Goal: Task Accomplishment & Management: Manage account settings

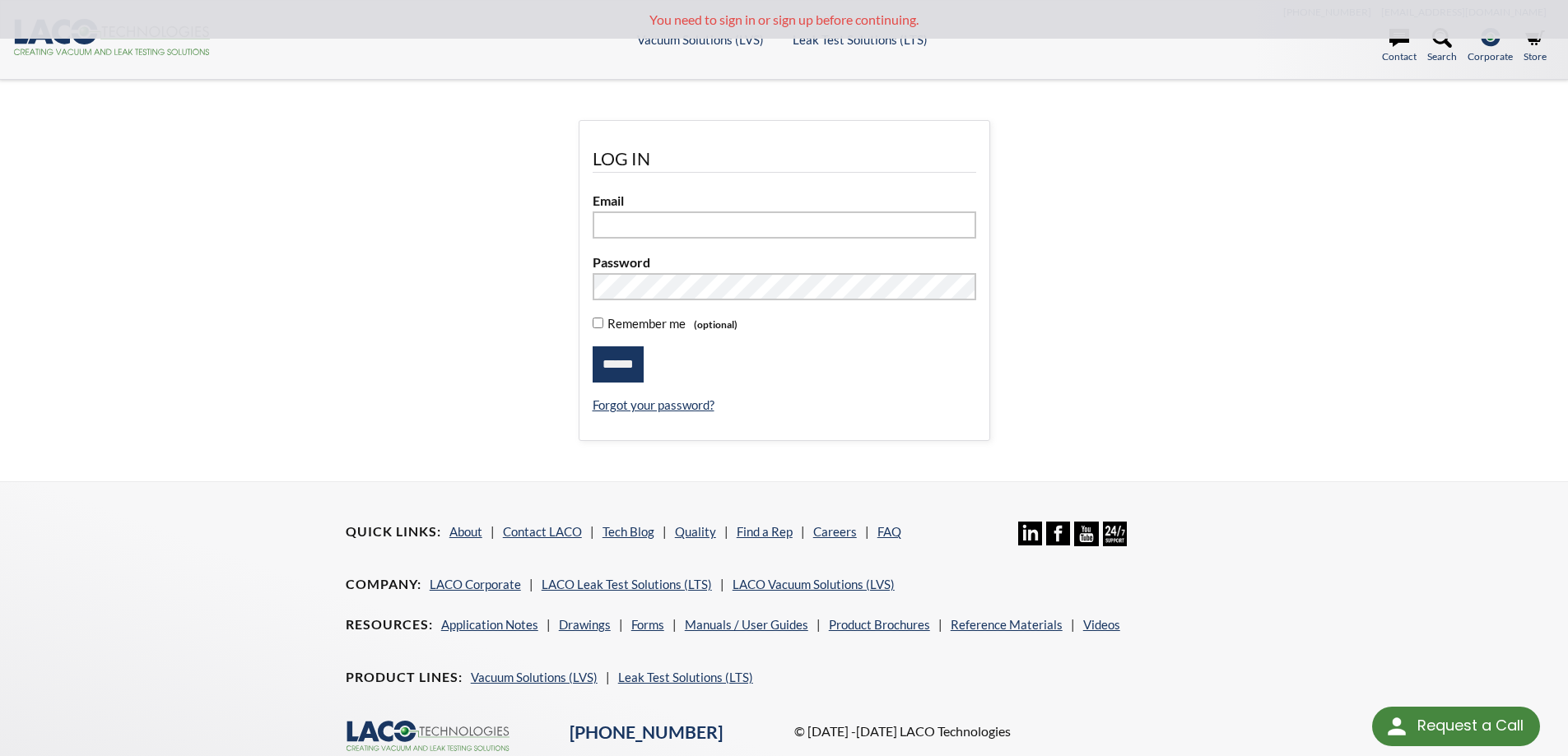
type input "**********"
click at [621, 367] on input "******" at bounding box center [618, 365] width 51 height 36
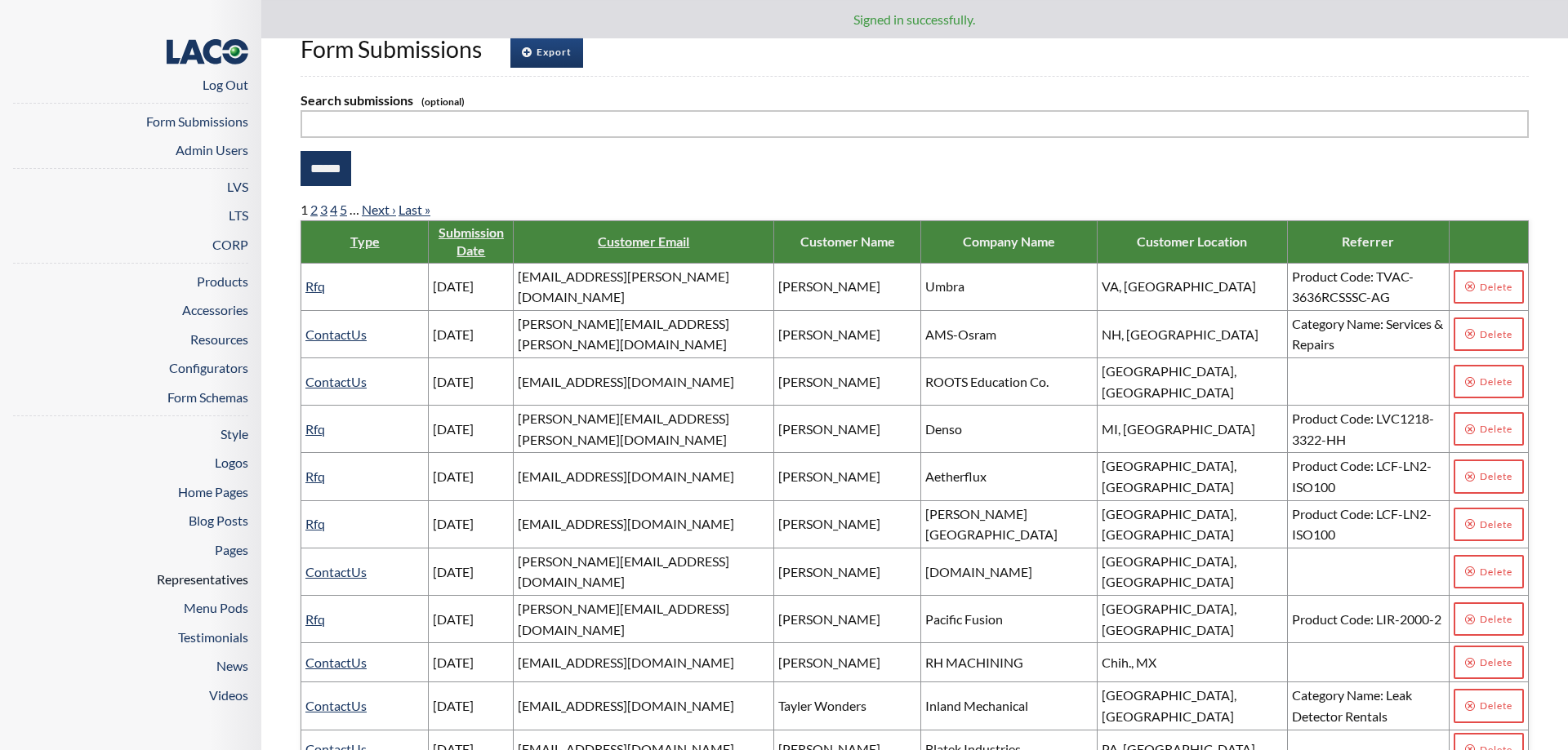
click at [181, 582] on link "Representatives" at bounding box center [202, 579] width 92 height 16
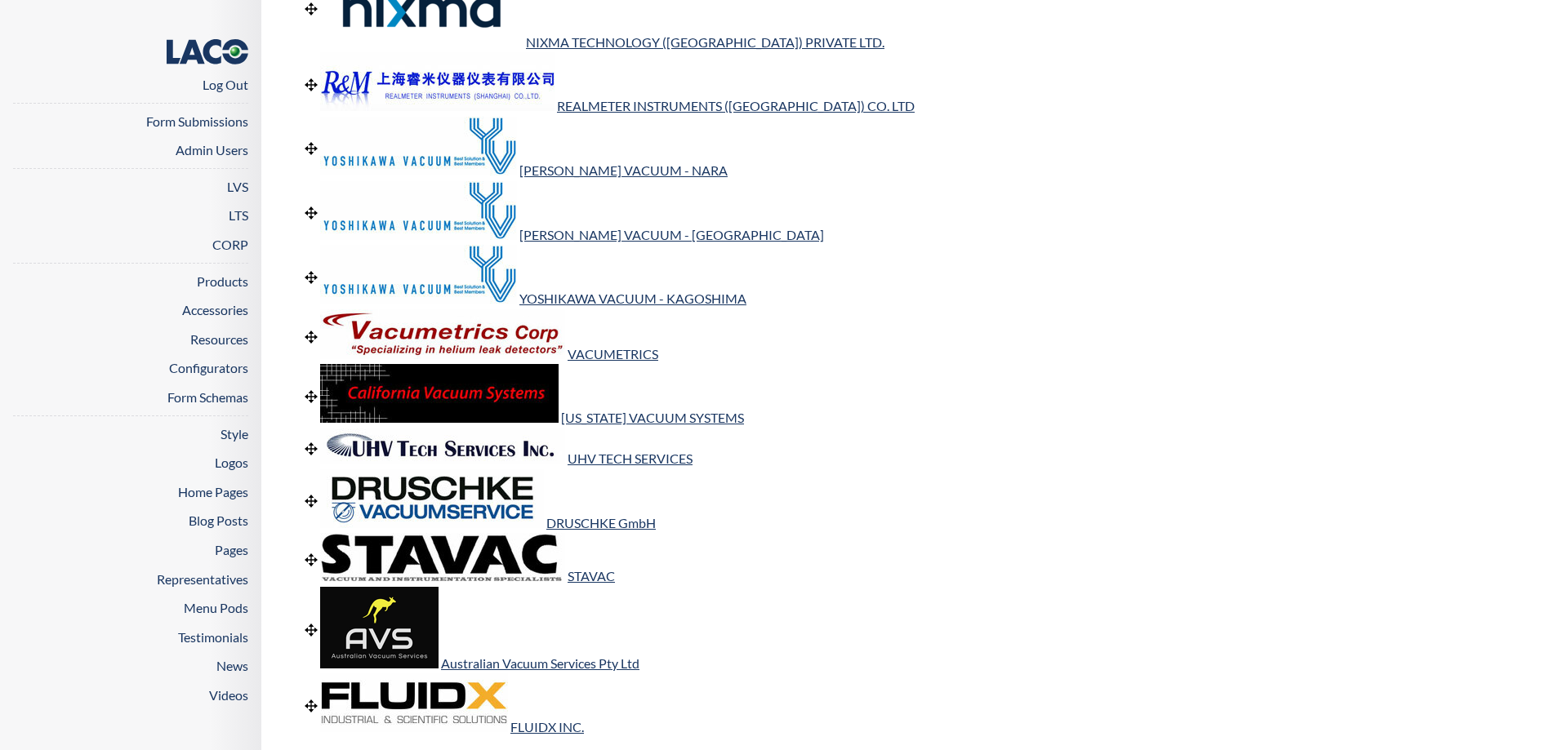
scroll to position [947, 0]
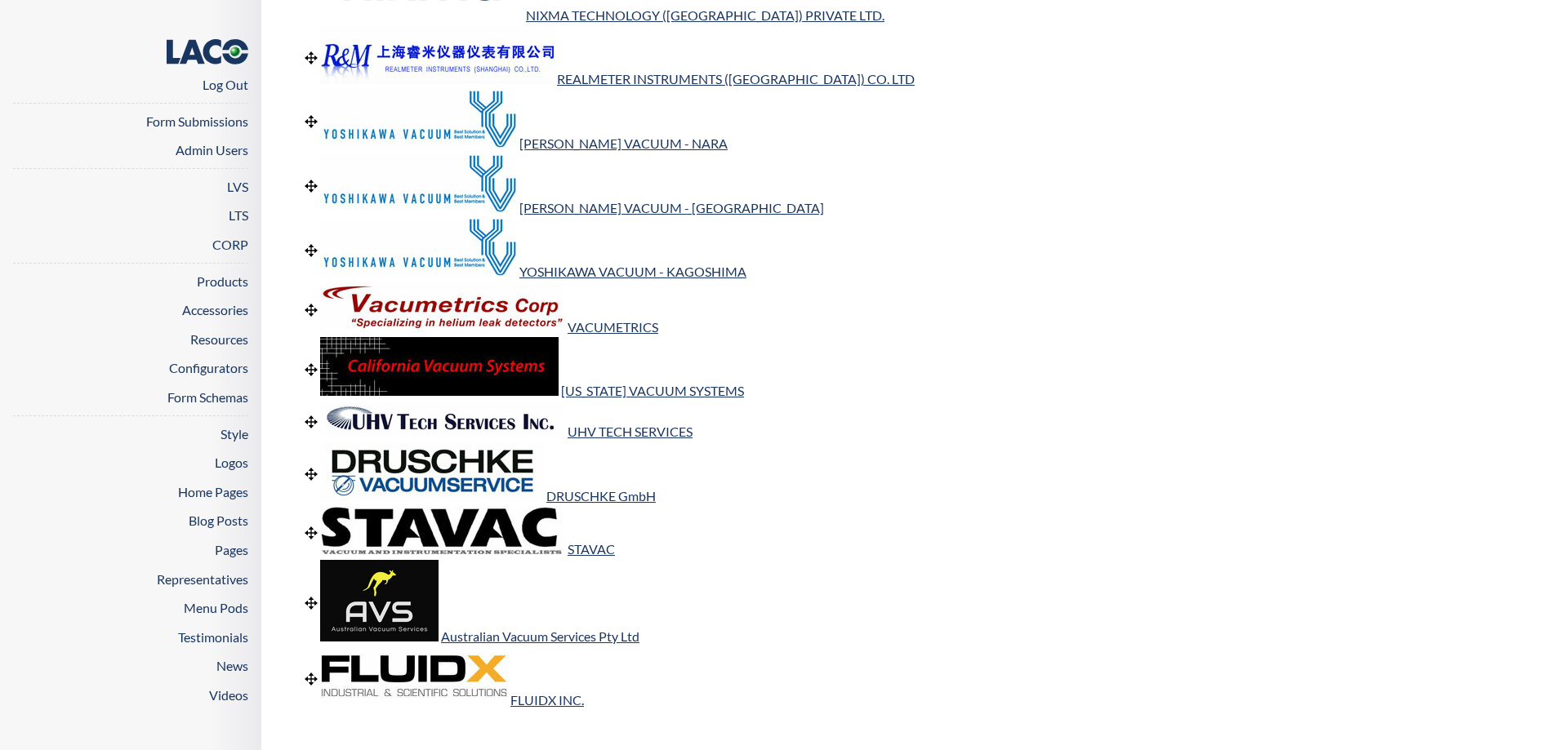
click at [482, 477] on img at bounding box center [432, 472] width 224 height 59
click at [581, 496] on link "DRUSCHKE GmbH" at bounding box center [601, 495] width 110 height 16
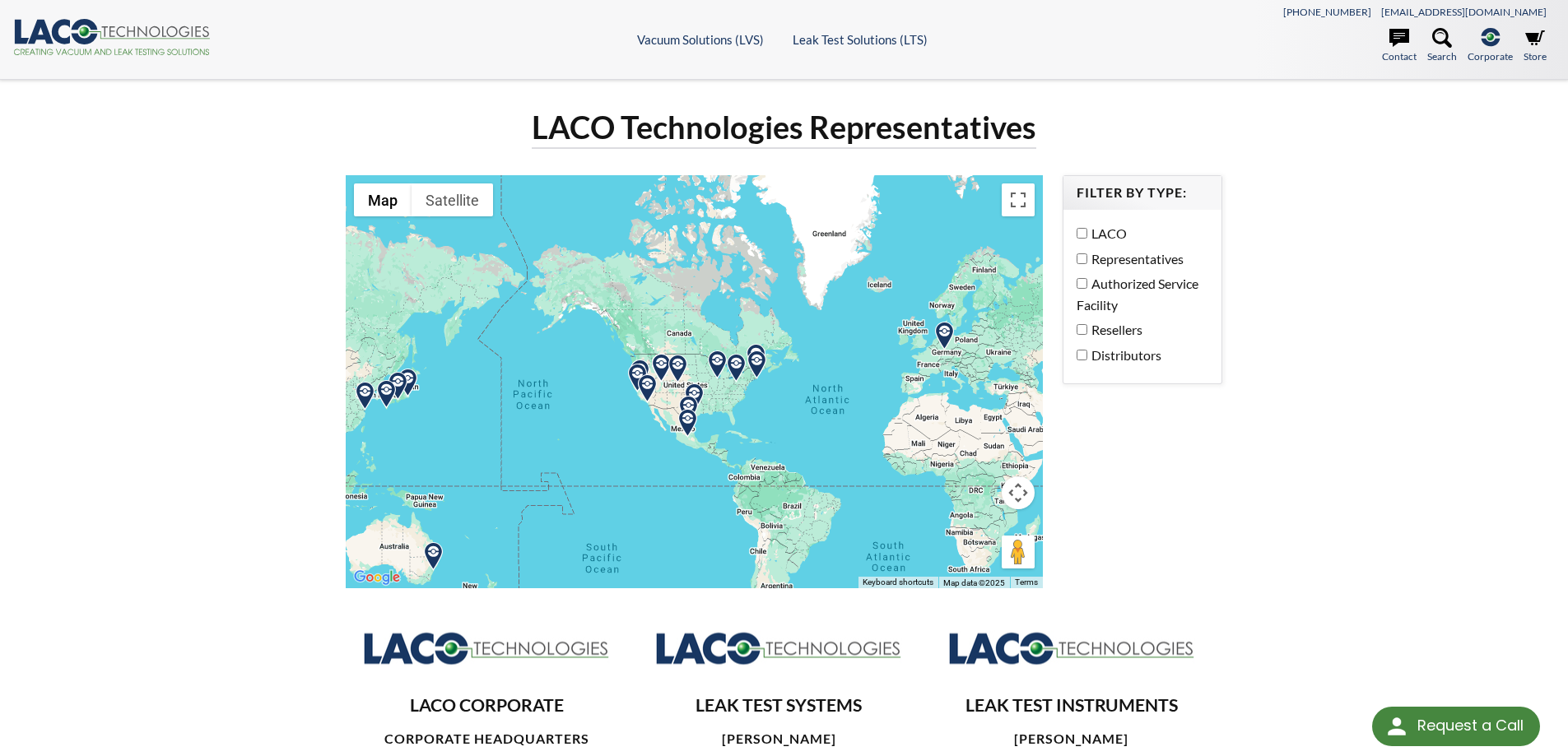
click at [947, 331] on img at bounding box center [944, 336] width 29 height 29
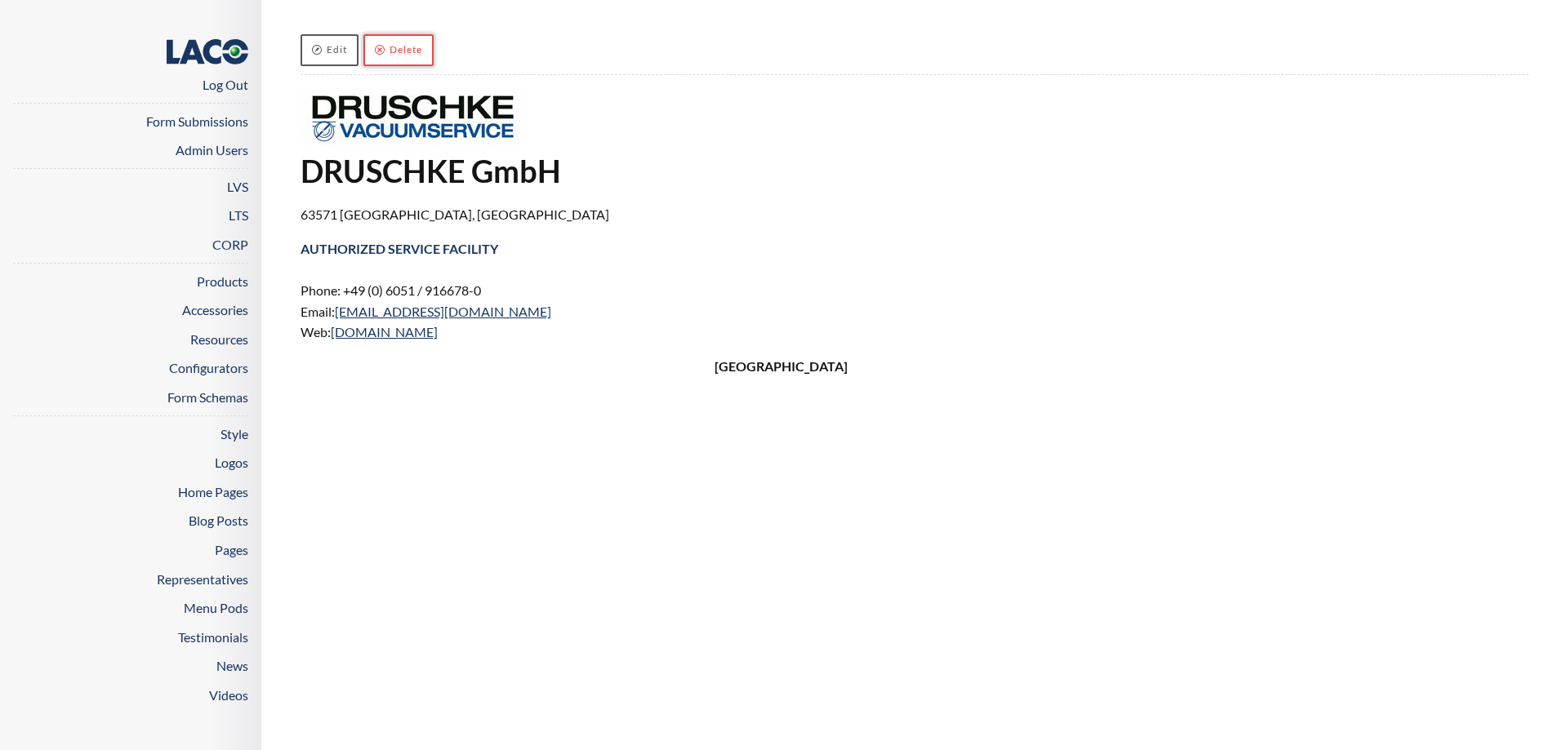
click at [392, 43] on link "Delete" at bounding box center [399, 50] width 70 height 32
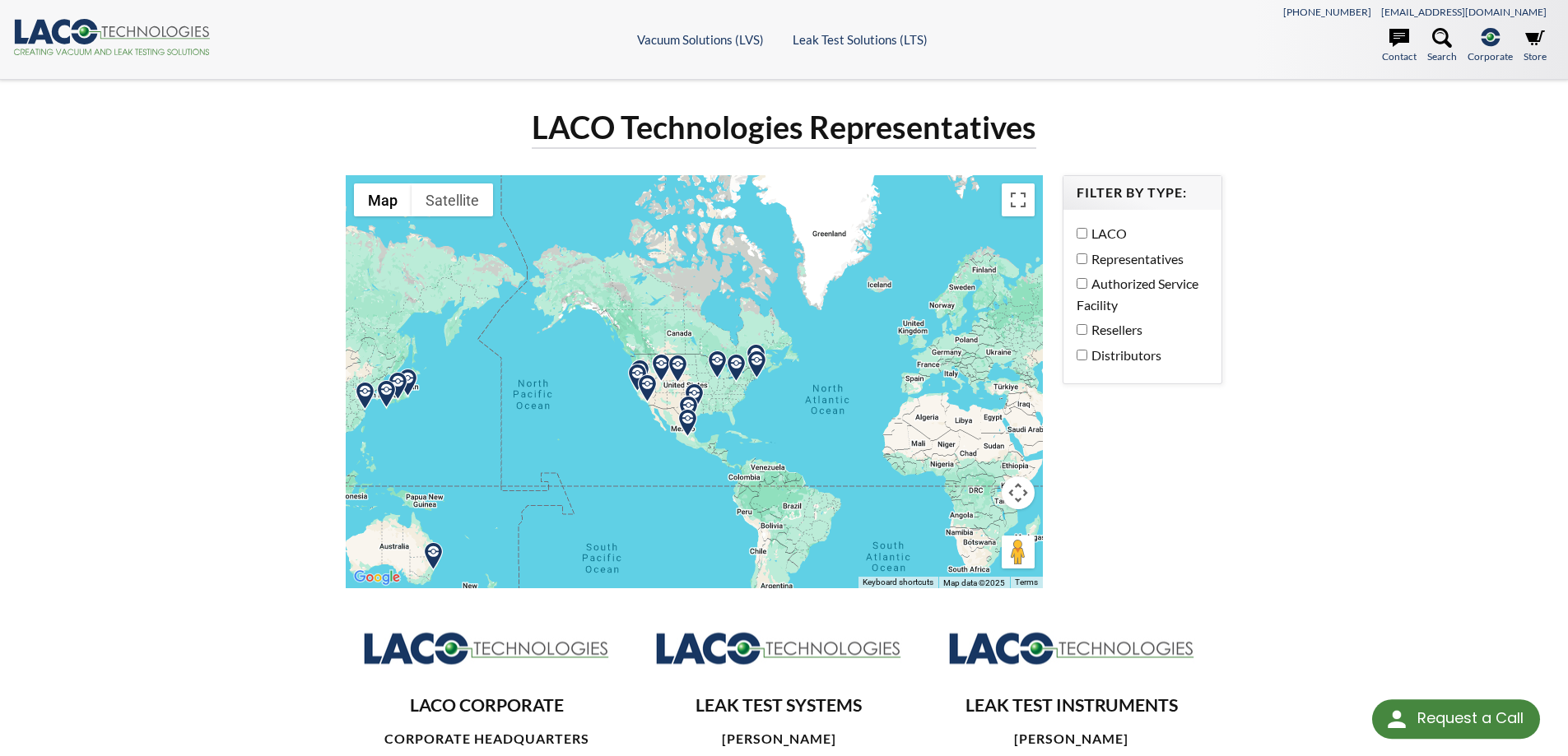
select select "Language Translate Widget"
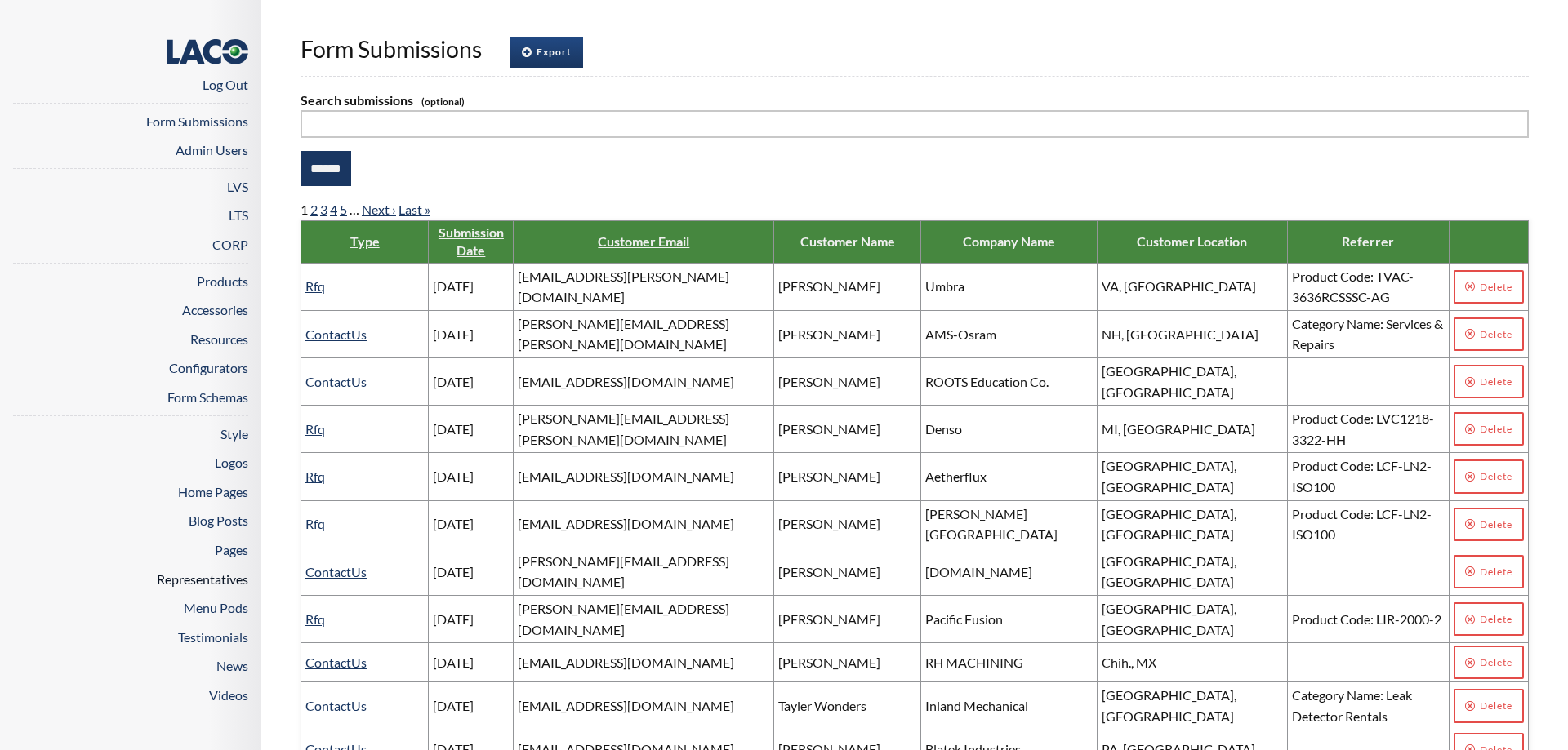
click at [209, 575] on link "Representatives" at bounding box center [202, 579] width 92 height 16
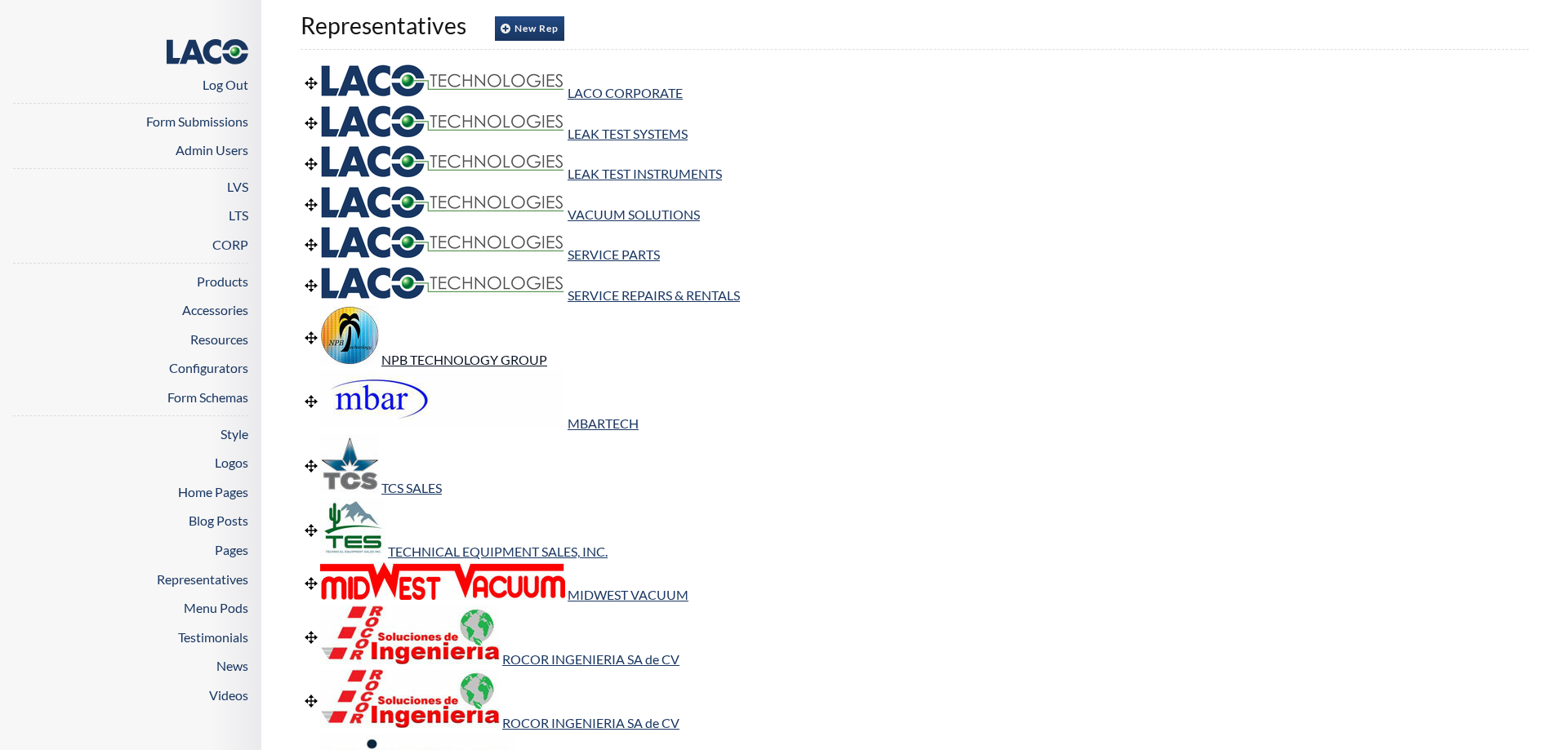
scroll to position [11, 0]
